Goal: Transaction & Acquisition: Purchase product/service

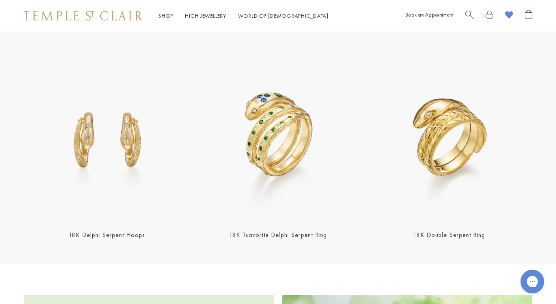
scroll to position [797, 0]
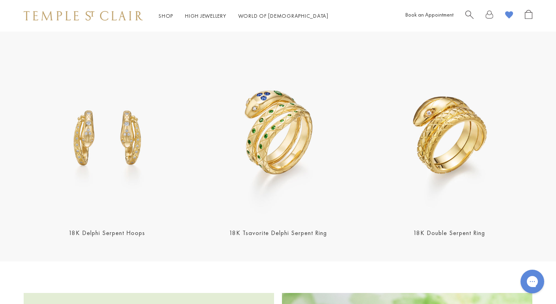
click at [297, 135] on img at bounding box center [278, 136] width 167 height 167
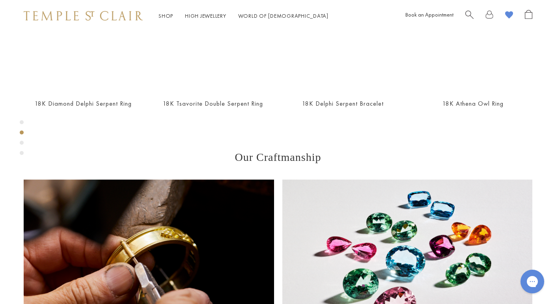
scroll to position [384, 0]
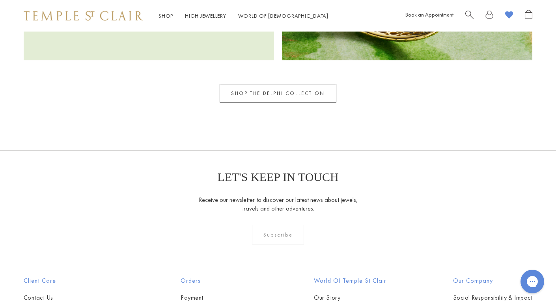
scroll to position [1285, 0]
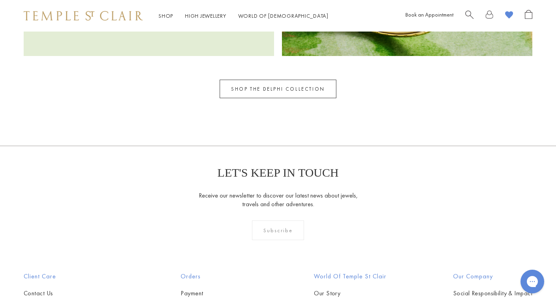
click at [272, 84] on link "SHOP THE DELPHI COLLECTION" at bounding box center [278, 89] width 117 height 19
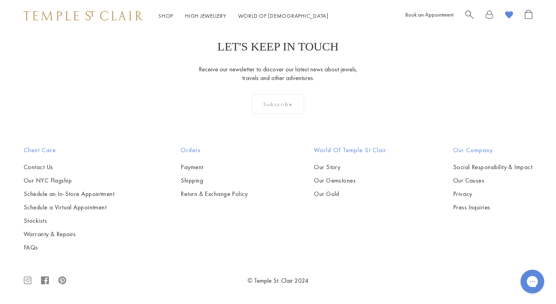
scroll to position [476, 0]
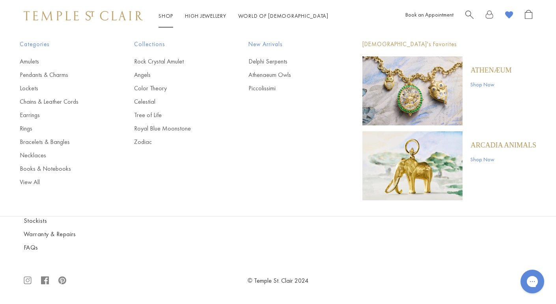
click at [165, 15] on link "Shop Shop" at bounding box center [166, 15] width 15 height 7
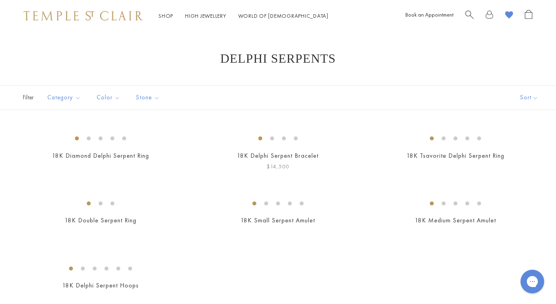
click at [0, 0] on img at bounding box center [0, 0] width 0 height 0
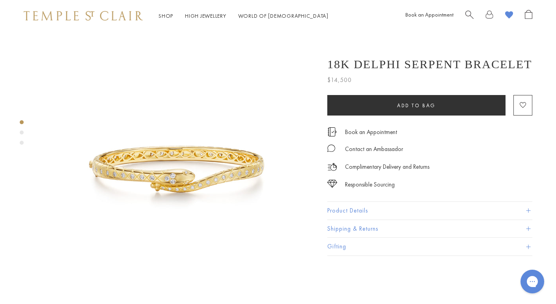
click at [94, 14] on img at bounding box center [83, 15] width 119 height 9
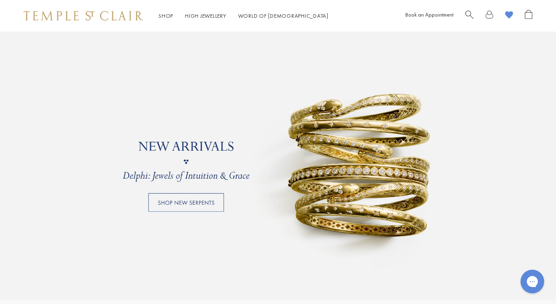
scroll to position [598, 0]
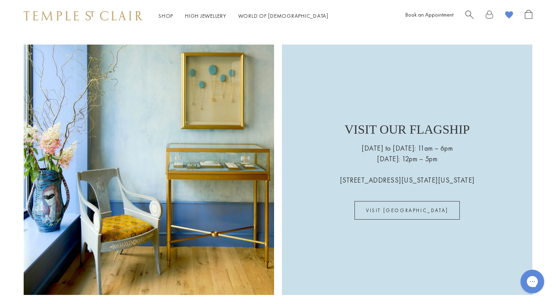
click at [103, 22] on div "Shop Shop Categories Amulets Pendants & Charms Lockets Chains & Leather Cords E…" at bounding box center [278, 16] width 556 height 32
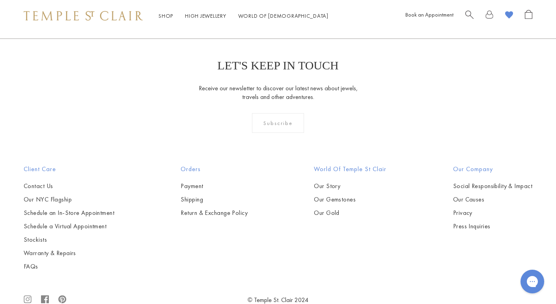
scroll to position [2129, 0]
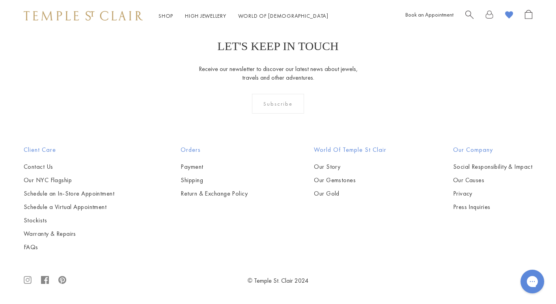
click at [43, 279] on icon at bounding box center [45, 280] width 8 height 8
click at [170, 43] on div "LET'S KEEP IN TOUCH Receive our newsletter to discover our latest news about je…" at bounding box center [278, 82] width 556 height 126
click at [61, 282] on icon at bounding box center [62, 280] width 8 height 25
